Goal: Check status: Check status

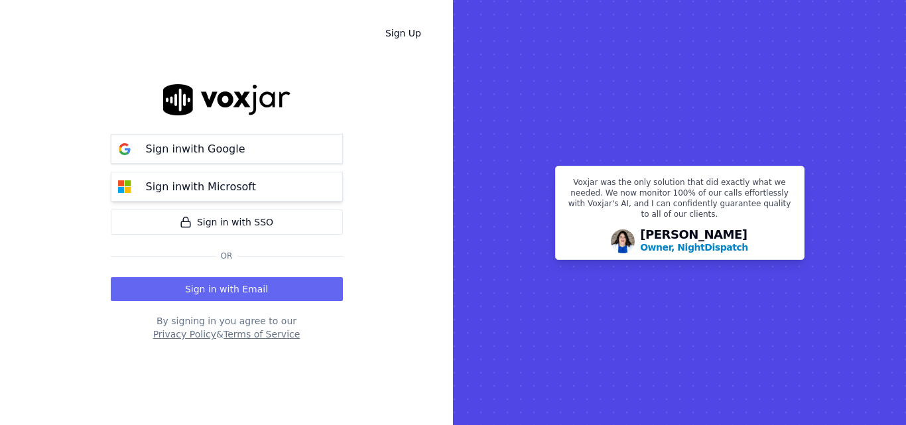
click at [284, 181] on button "Sign in with Microsoft" at bounding box center [227, 187] width 232 height 30
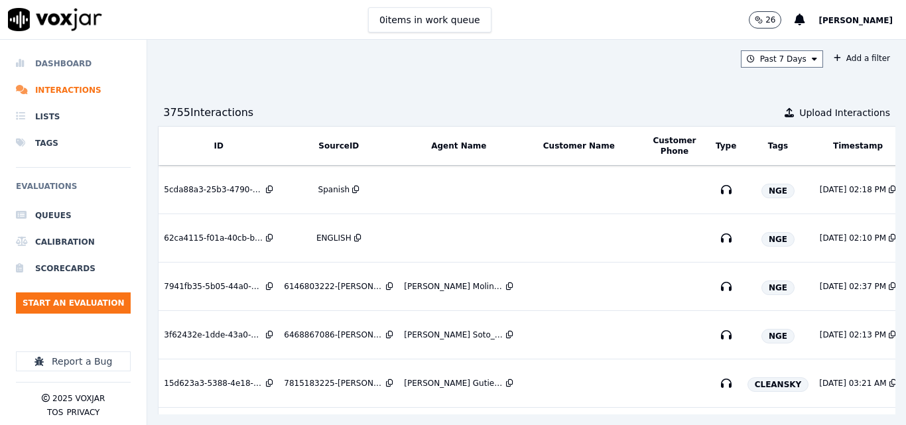
click at [82, 57] on li "Dashboard" at bounding box center [73, 63] width 115 height 27
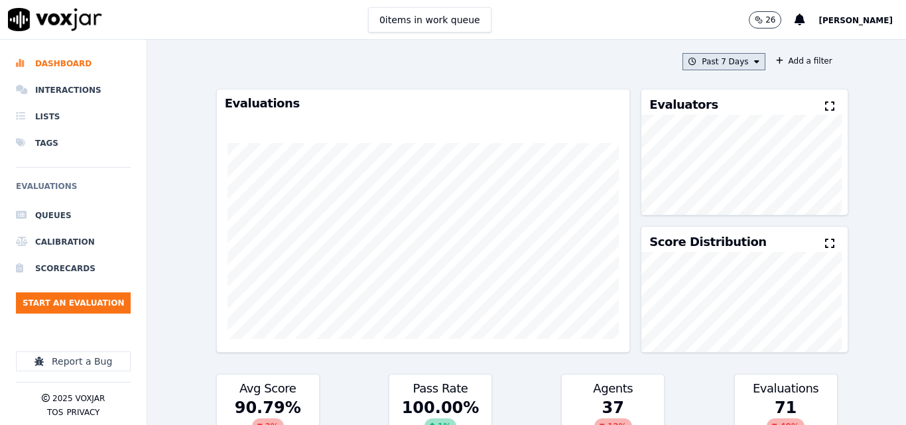
click at [698, 62] on button "Past 7 Days" at bounding box center [723, 61] width 82 height 17
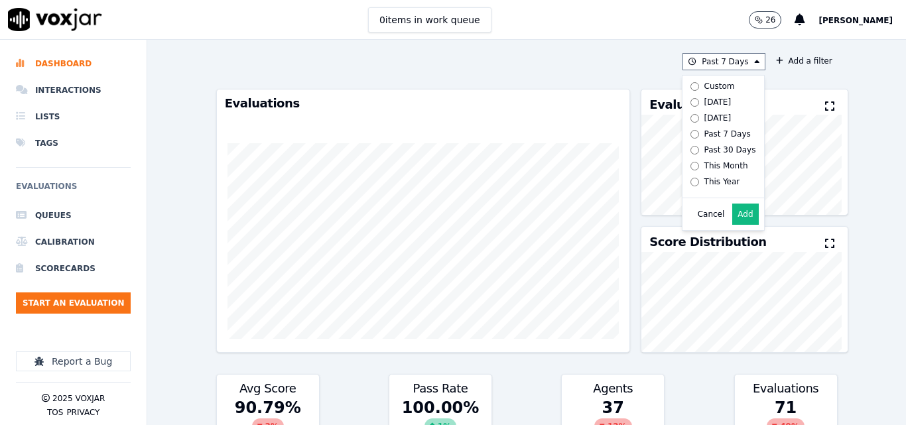
click at [618, 60] on div "Past 7 Days Custom [DATE] [DATE] Past 7 Days Past 30 Days This Month This Year …" at bounding box center [526, 61] width 621 height 17
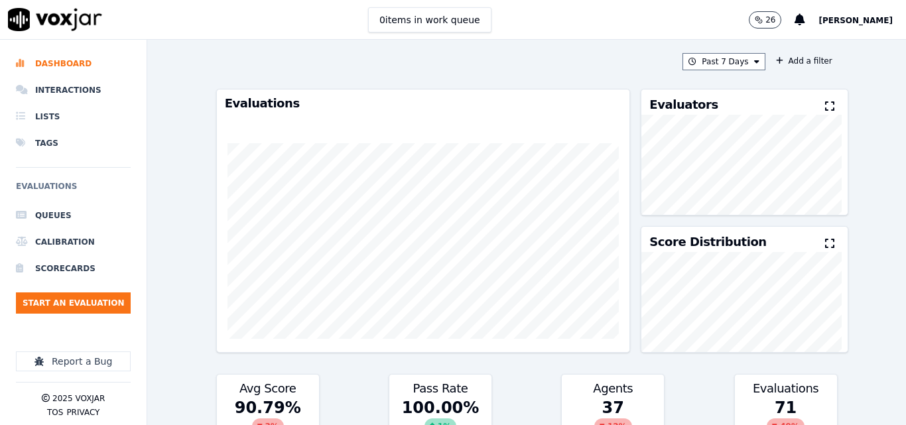
click at [825, 103] on icon at bounding box center [829, 106] width 9 height 11
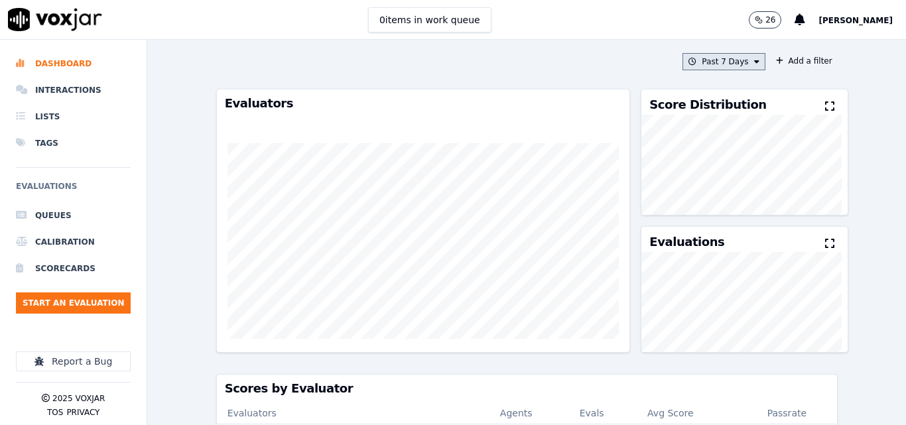
click at [718, 66] on button "Past 7 Days" at bounding box center [723, 61] width 82 height 17
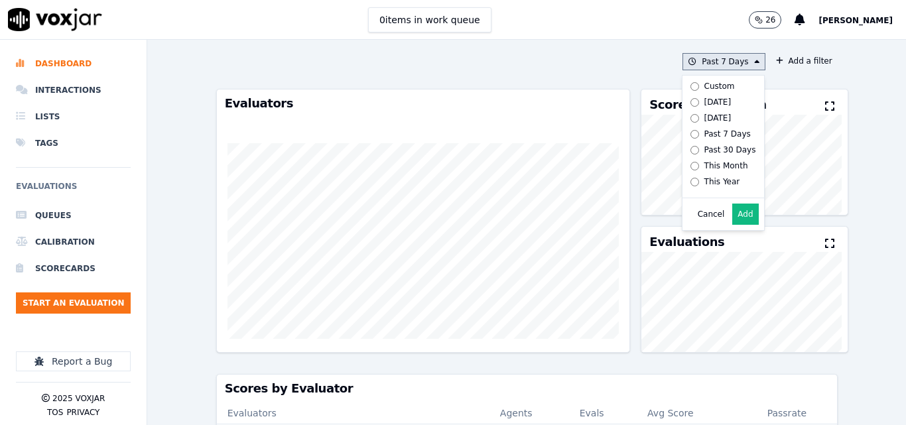
click at [704, 149] on div "Past 30 Days" at bounding box center [730, 150] width 52 height 11
click at [732, 225] on button "Add" at bounding box center [745, 214] width 26 height 21
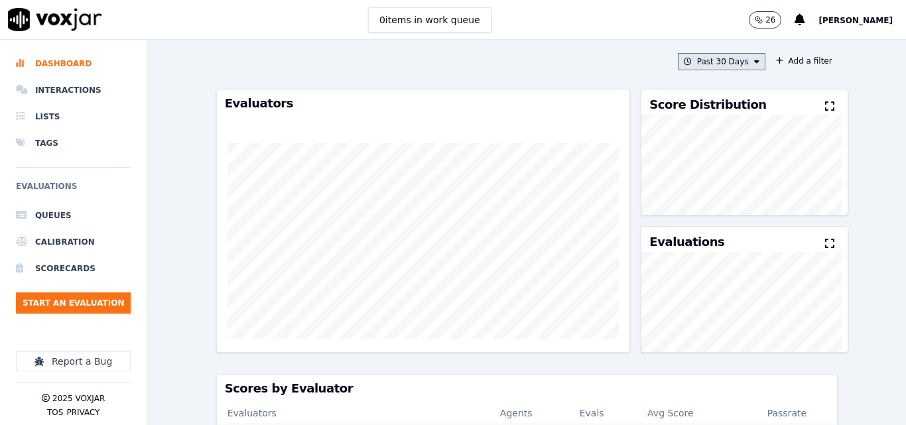
click at [704, 62] on button "Past 30 Days" at bounding box center [722, 61] width 88 height 17
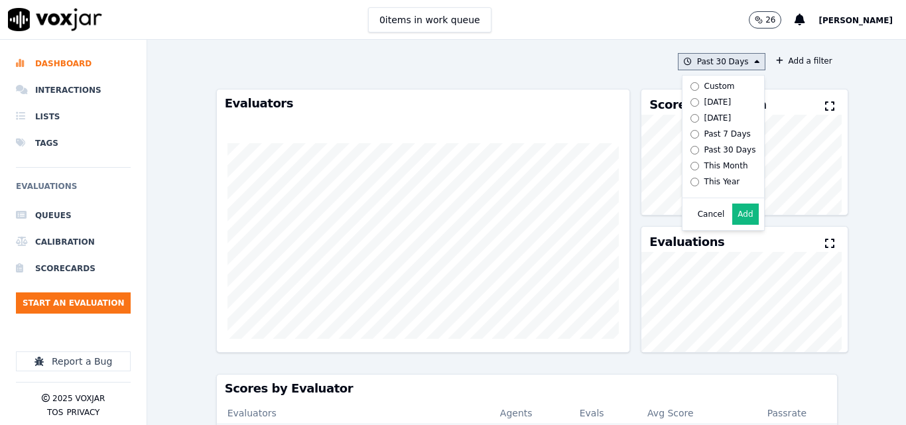
click at [732, 225] on button "Add" at bounding box center [745, 214] width 26 height 21
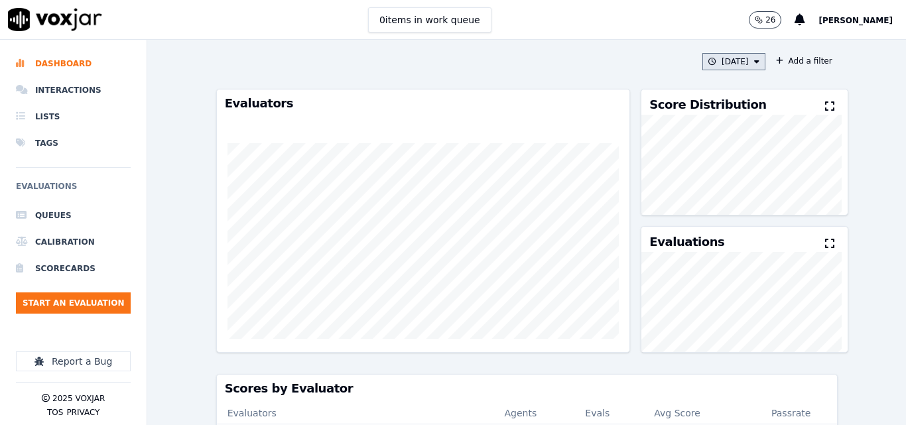
click at [711, 66] on button "[DATE]" at bounding box center [733, 61] width 63 height 17
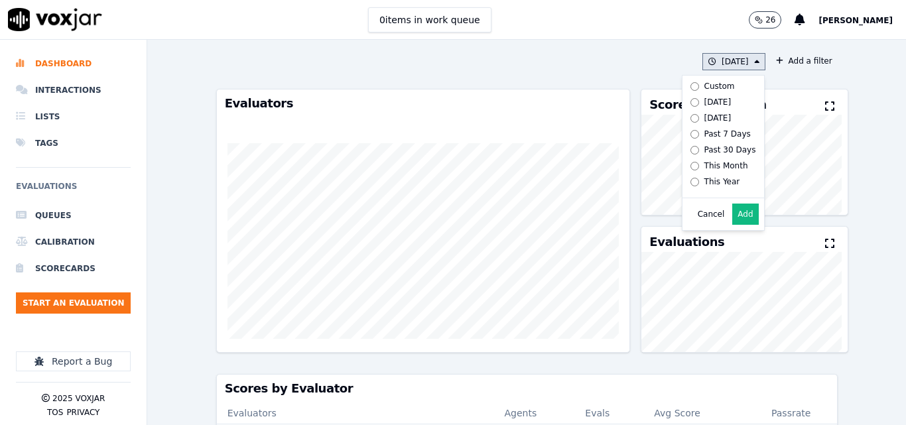
click at [724, 66] on button "[DATE] Custom [DATE] [DATE] Past 7 Days Past 30 Days This Month This Year Cance…" at bounding box center [733, 61] width 63 height 17
